Goal: Transaction & Acquisition: Book appointment/travel/reservation

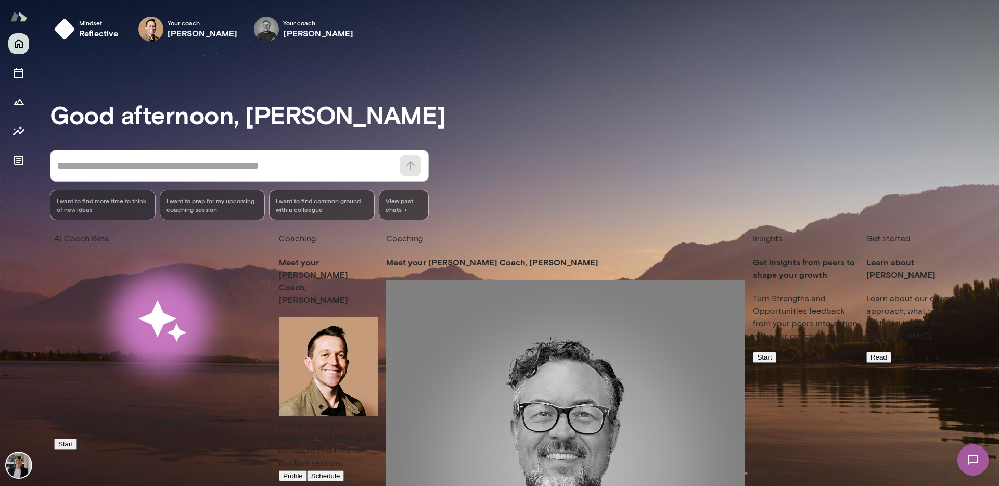
click at [279, 459] on button "Profile" at bounding box center [293, 475] width 28 height 11
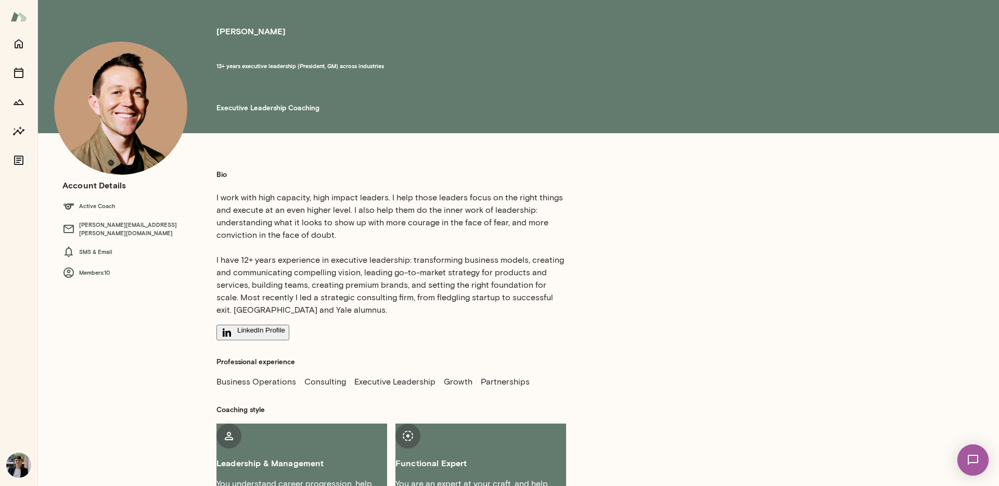
click at [125, 227] on h6 "[PERSON_NAME][EMAIL_ADDRESS][PERSON_NAME][DOMAIN_NAME]" at bounding box center [128, 229] width 133 height 17
click at [281, 174] on h5 "Bio" at bounding box center [392, 175] width 350 height 10
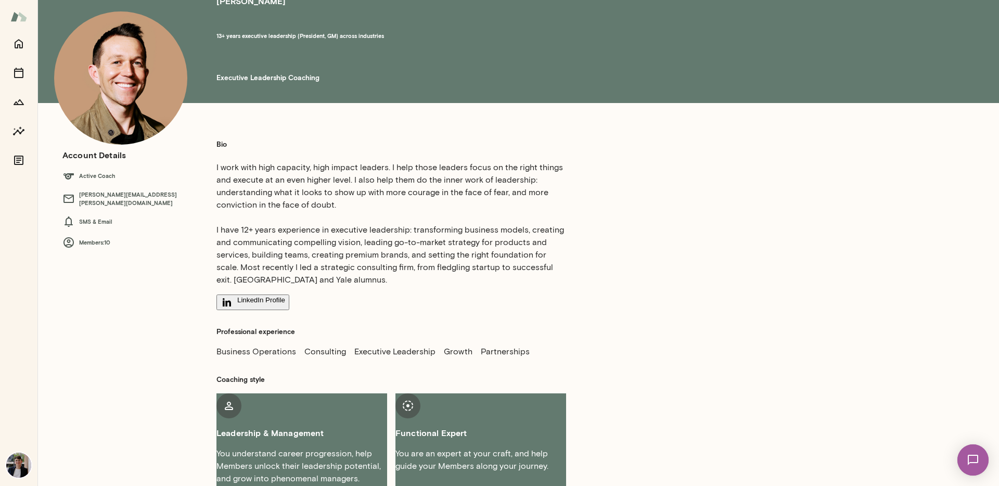
scroll to position [44, 0]
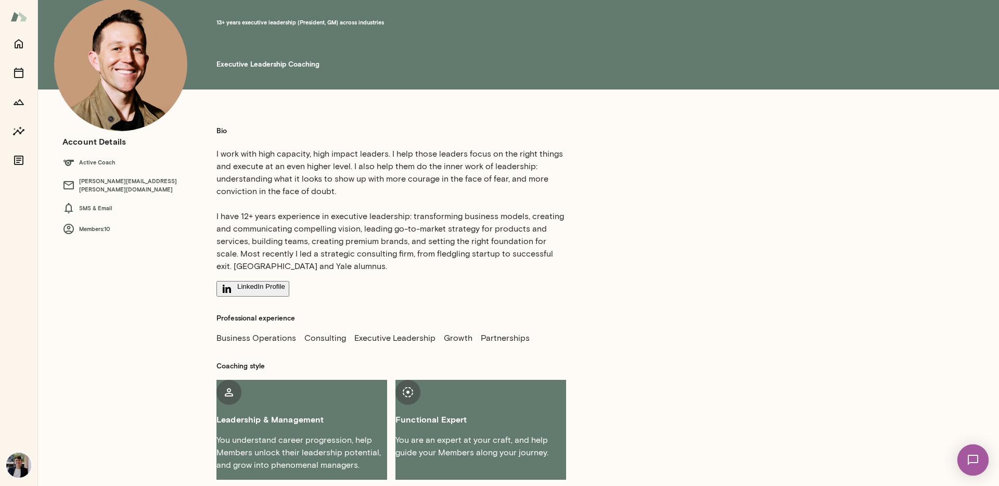
click at [202, 215] on div "Bio I work with high capacity, high impact leaders. I help those leaders focus …" at bounding box center [504, 297] width 616 height 365
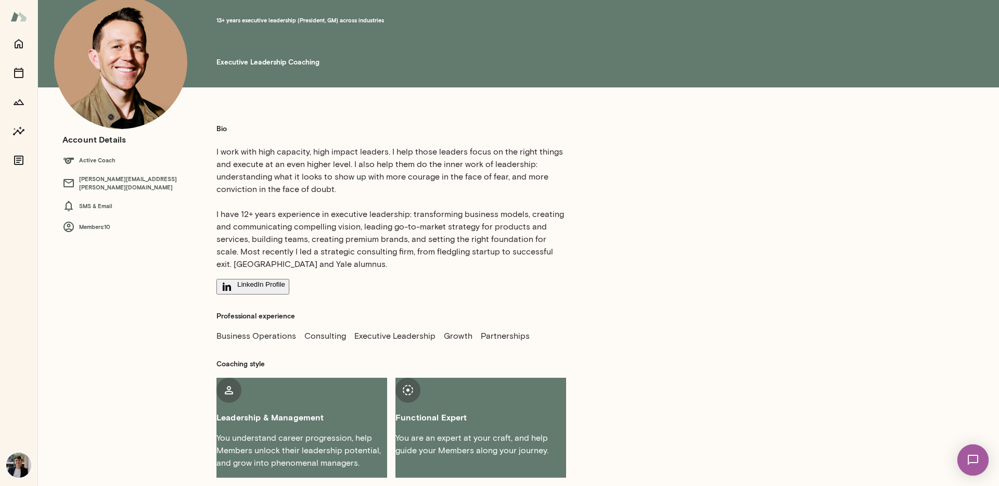
drag, startPoint x: 123, startPoint y: 413, endPoint x: 132, endPoint y: 413, distance: 8.8
click at [124, 413] on div "Bio I work with high capacity, high impact leaders. I help those leaders focus …" at bounding box center [436, 295] width 799 height 382
click at [270, 279] on button "LinkedIn Profile" at bounding box center [253, 287] width 73 height 16
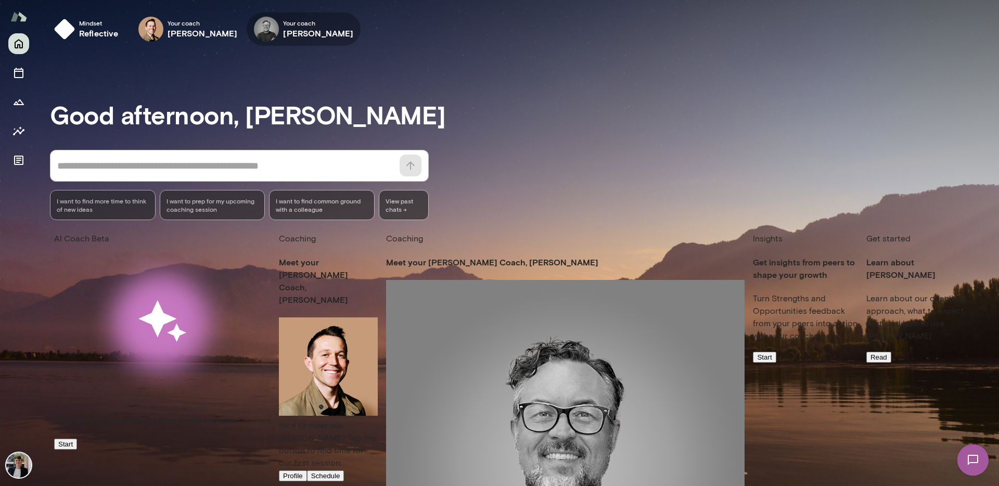
click at [256, 35] on img at bounding box center [266, 29] width 25 height 25
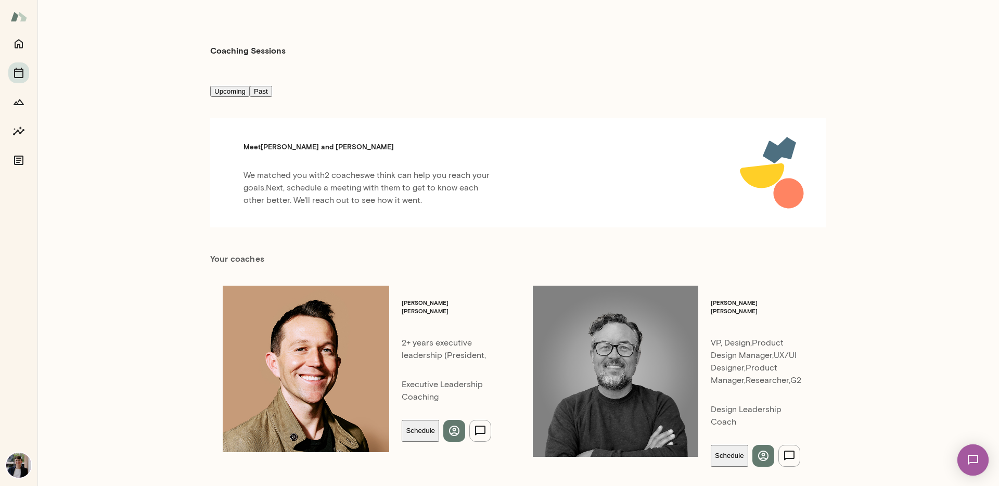
drag, startPoint x: 586, startPoint y: 298, endPoint x: 635, endPoint y: 298, distance: 50.0
click at [711, 337] on p "VP, Design,Product Design Manager,UX/UI Designer,Product Manager,Researcher, G2" at bounding box center [756, 362] width 91 height 50
click at [540, 297] on img at bounding box center [616, 372] width 166 height 172
click at [757, 450] on icon "button" at bounding box center [763, 456] width 12 height 12
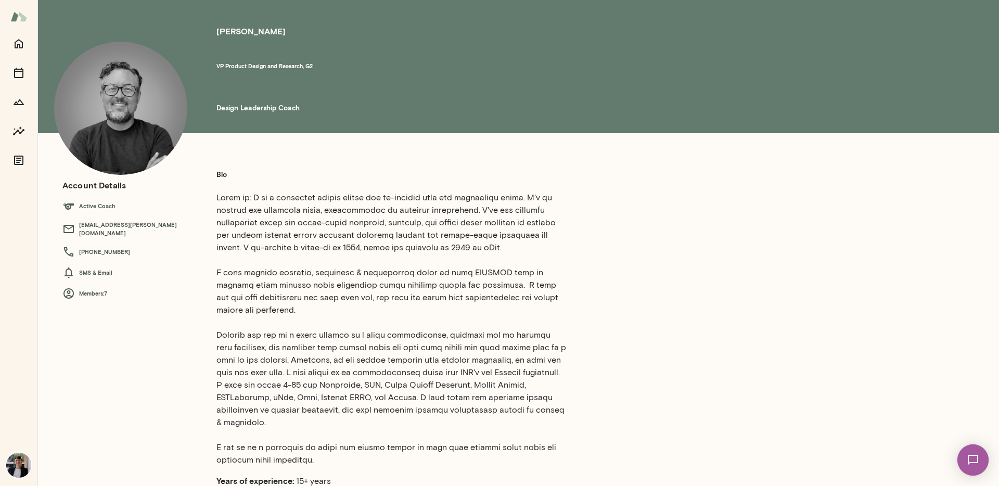
click at [139, 129] on img at bounding box center [120, 108] width 133 height 133
click at [207, 278] on div "Bio Years of experience: 15+ years LinkedIn Profile Professional experience Bra…" at bounding box center [504, 436] width 616 height 557
drag, startPoint x: 219, startPoint y: 203, endPoint x: 329, endPoint y: 204, distance: 110.9
click at [321, 204] on p at bounding box center [392, 329] width 350 height 275
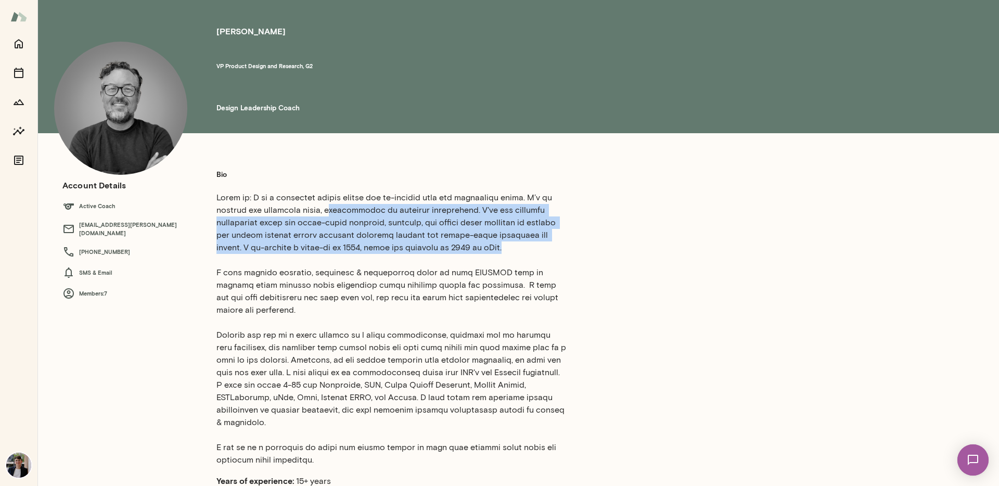
drag, startPoint x: 343, startPoint y: 203, endPoint x: 474, endPoint y: 244, distance: 137.3
click at [474, 244] on p at bounding box center [392, 329] width 350 height 275
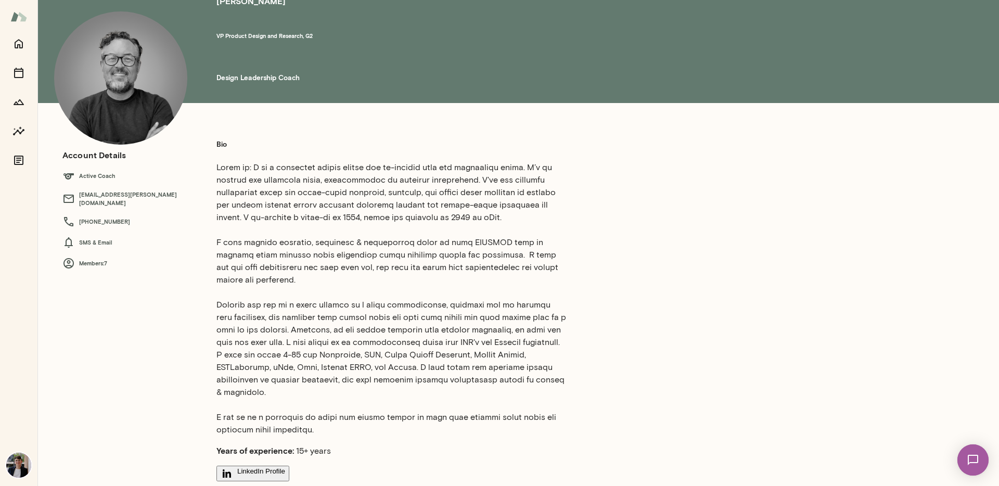
scroll to position [44, 0]
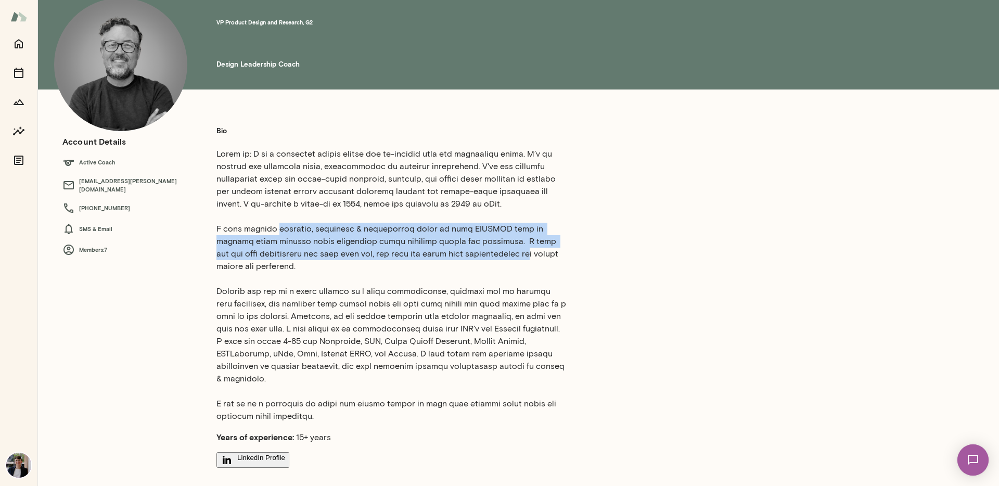
drag, startPoint x: 287, startPoint y: 224, endPoint x: 482, endPoint y: 247, distance: 196.6
click at [483, 247] on p at bounding box center [392, 285] width 350 height 275
click at [482, 249] on p at bounding box center [392, 285] width 350 height 275
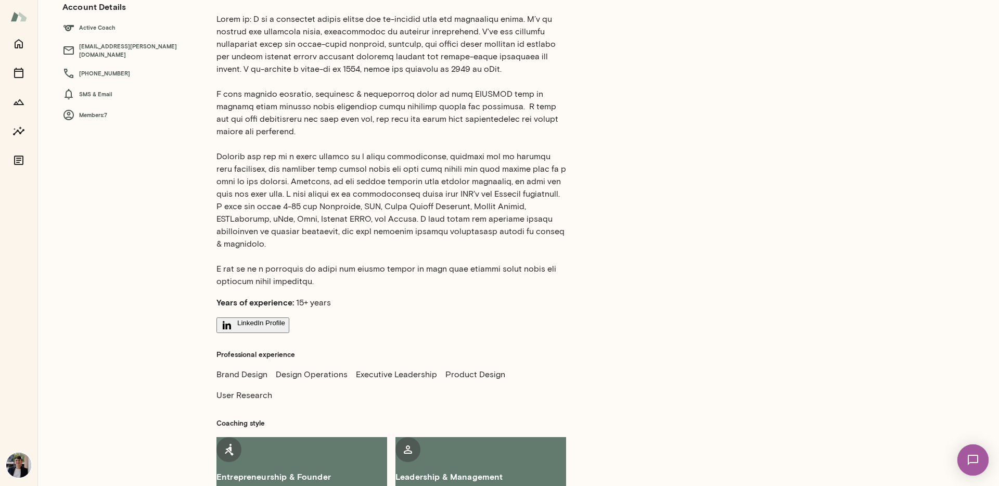
scroll to position [195, 0]
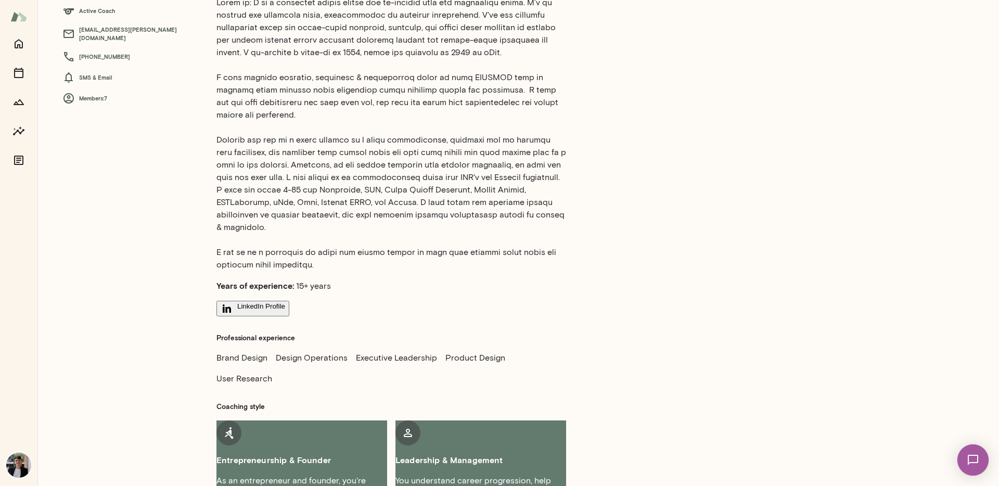
click at [342, 301] on div "LinkedIn Profile" at bounding box center [392, 309] width 350 height 16
click at [281, 301] on button "LinkedIn Profile" at bounding box center [253, 309] width 73 height 16
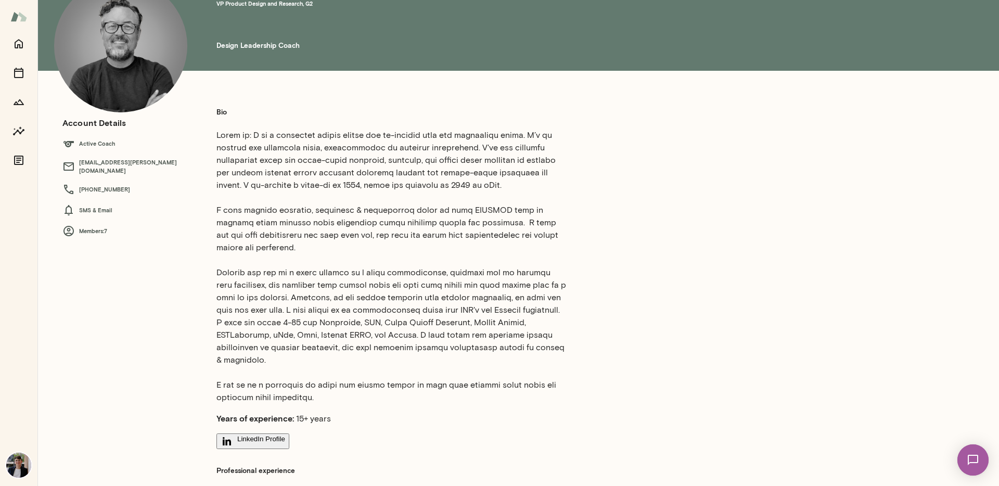
scroll to position [0, 0]
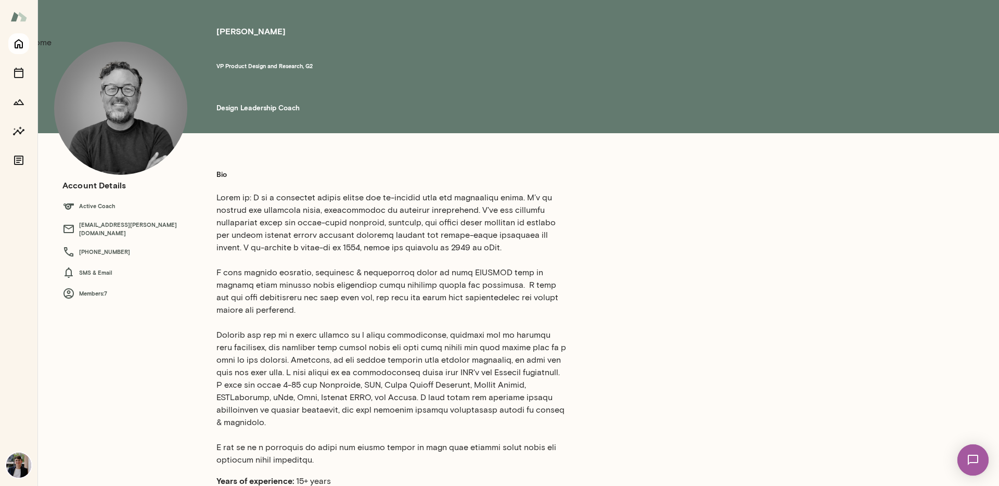
click at [22, 42] on icon "Home" at bounding box center [19, 44] width 8 height 9
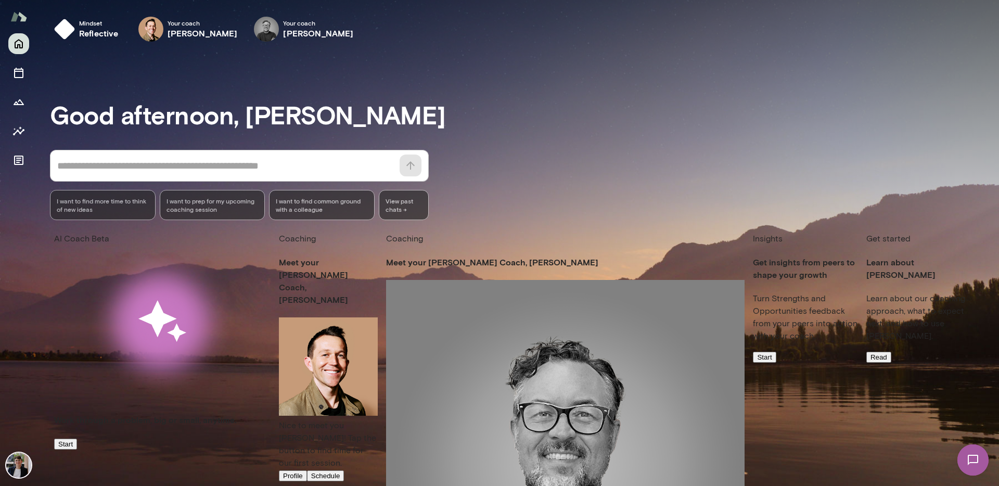
click at [975, 18] on icon "button" at bounding box center [974, 18] width 12 height 12
click at [283, 31] on h6 "[PERSON_NAME]" at bounding box center [318, 33] width 70 height 12
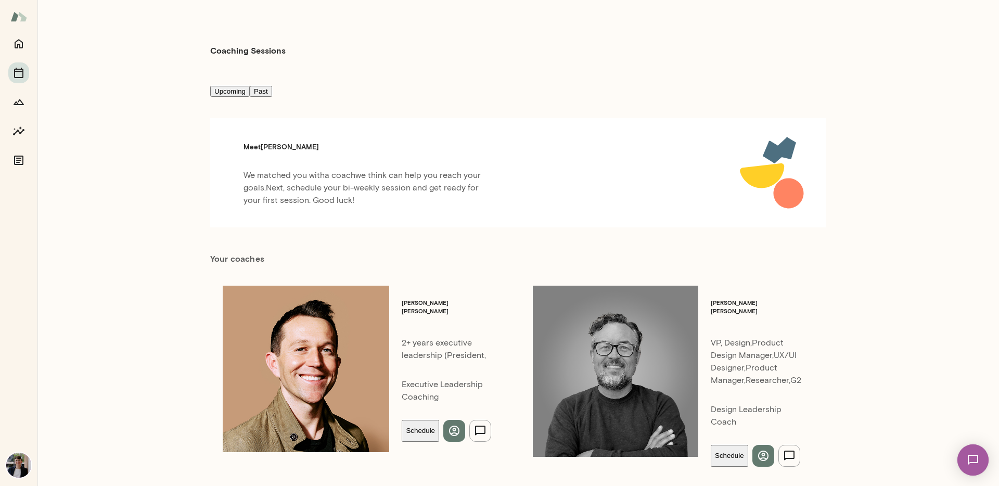
click at [711, 445] on button "Schedule" at bounding box center [729, 456] width 37 height 22
click at [975, 19] on icon "button" at bounding box center [974, 18] width 12 height 12
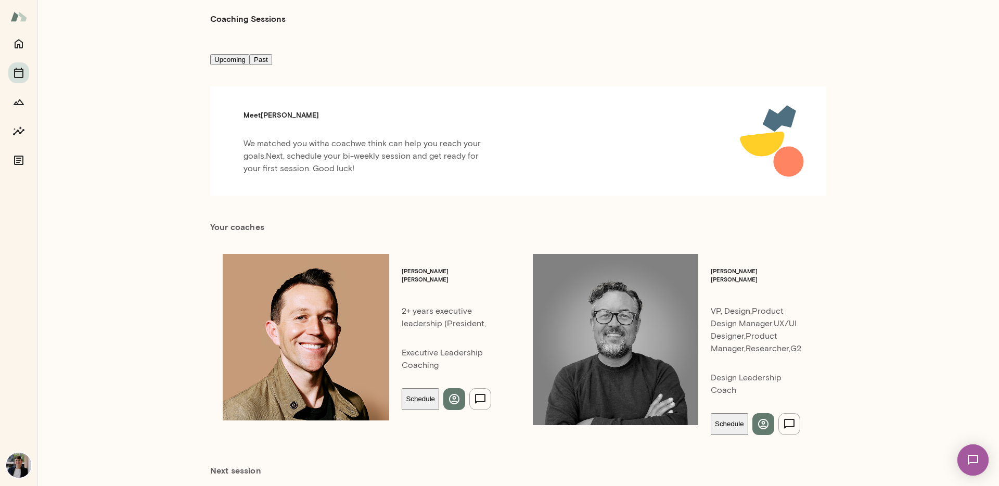
scroll to position [87, 0]
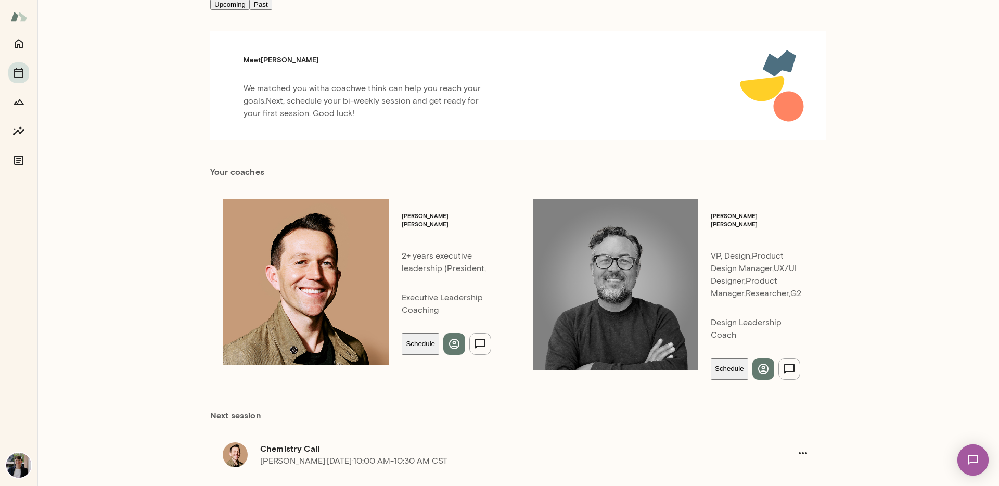
click at [171, 347] on div "Coaching Sessions Upcoming Past Meet [PERSON_NAME] We matched you with a coach …" at bounding box center [518, 243] width 962 height 486
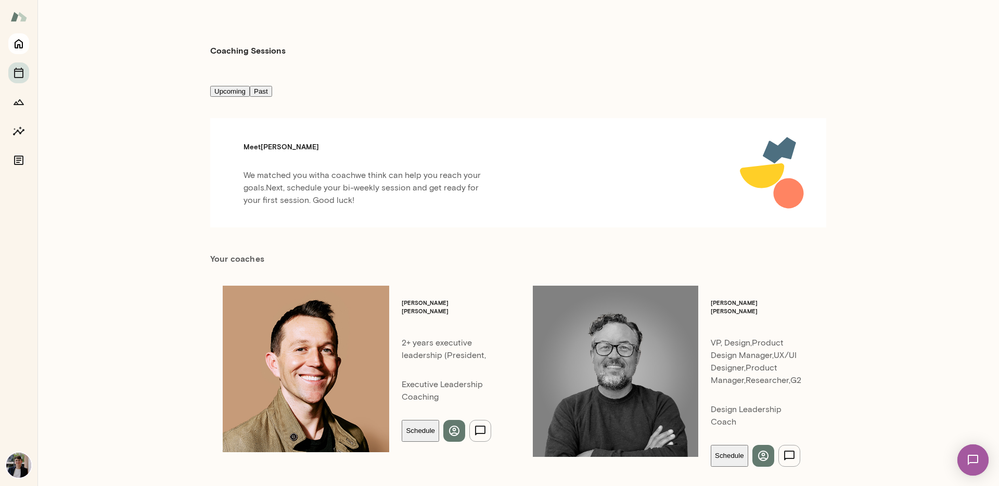
click at [26, 46] on button "Home" at bounding box center [18, 43] width 21 height 21
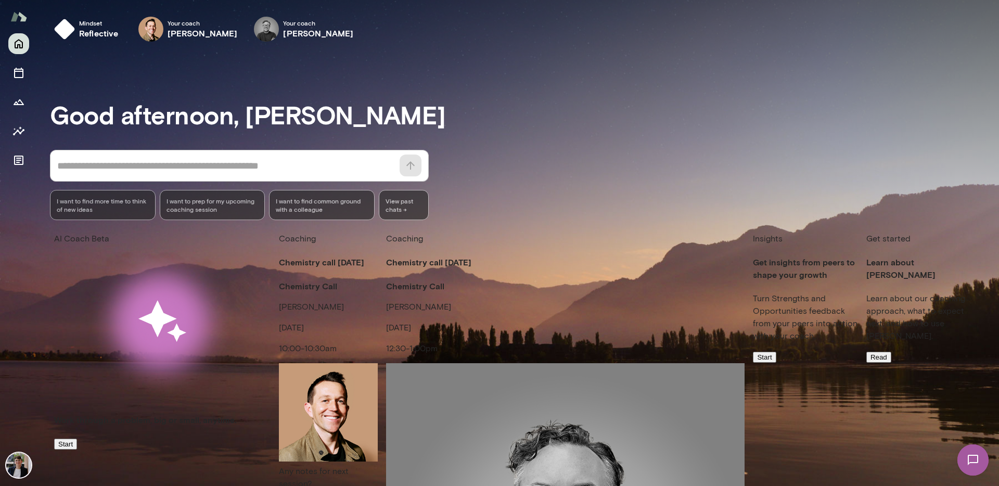
click at [27, 249] on div at bounding box center [18, 259] width 37 height 453
click at [583, 129] on h3 "Good afternoon, [PERSON_NAME]" at bounding box center [524, 114] width 949 height 29
